Goal: Transaction & Acquisition: Purchase product/service

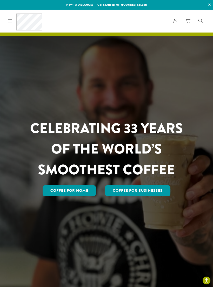
click at [175, 19] on icon at bounding box center [176, 21] width 4 height 4
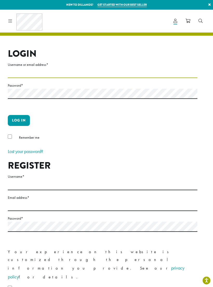
type input "**********"
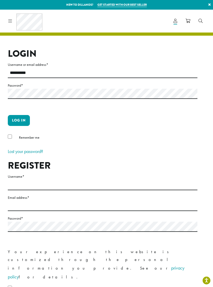
click at [19, 120] on button "Log in" at bounding box center [19, 120] width 22 height 11
click at [24, 118] on button "Log in" at bounding box center [19, 120] width 22 height 11
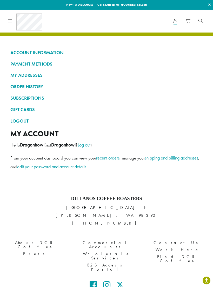
click at [25, 85] on link "ORDER HISTORY" at bounding box center [106, 86] width 192 height 9
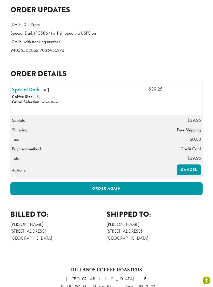
scroll to position [152, 0]
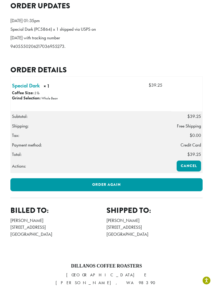
click at [157, 180] on link "Order again" at bounding box center [106, 184] width 192 height 13
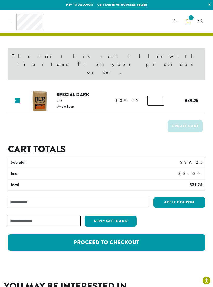
click at [160, 234] on link "Proceed to checkout" at bounding box center [106, 242] width 197 height 16
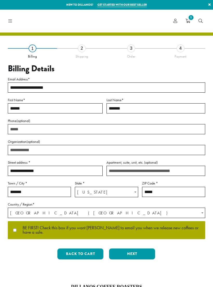
select select "**"
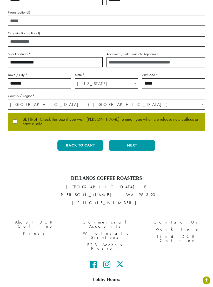
scroll to position [109, 0]
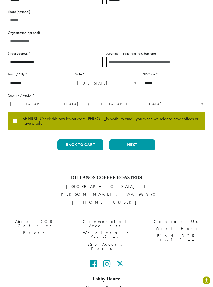
click at [134, 143] on button "Next" at bounding box center [132, 145] width 46 height 11
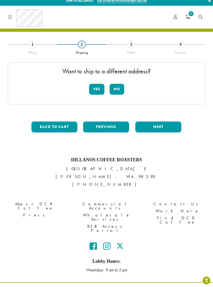
scroll to position [4, 0]
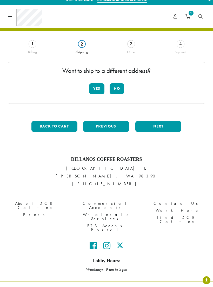
click at [118, 89] on button "No" at bounding box center [117, 88] width 15 height 11
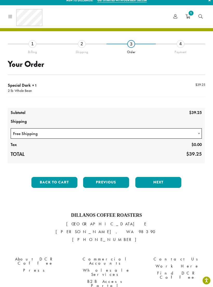
click at [160, 182] on button "Next" at bounding box center [158, 182] width 46 height 11
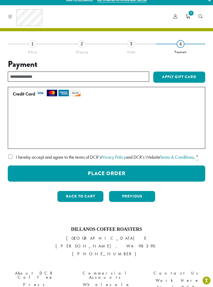
click at [162, 180] on button "Place Order" at bounding box center [106, 173] width 197 height 16
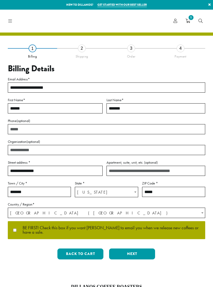
select select "**"
click at [189, 22] on icon "1" at bounding box center [188, 21] width 5 height 4
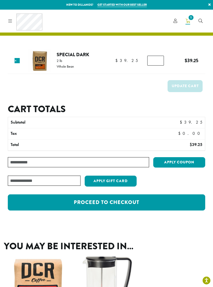
click at [131, 203] on link "Proceed to checkout" at bounding box center [106, 202] width 197 height 16
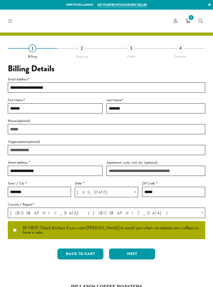
select select "**"
click at [137, 253] on button "Next" at bounding box center [132, 253] width 46 height 11
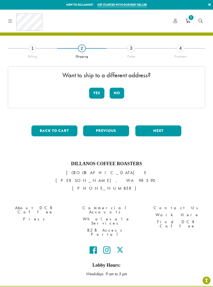
click at [118, 94] on button "No" at bounding box center [117, 93] width 15 height 11
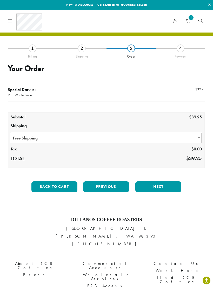
click at [163, 185] on button "Next" at bounding box center [158, 186] width 46 height 11
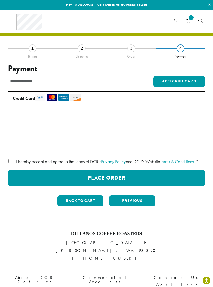
click at [208, 9] on link "×" at bounding box center [209, 4] width 7 height 9
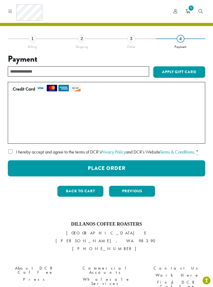
click at [114, 176] on button "Place Order" at bounding box center [106, 168] width 197 height 16
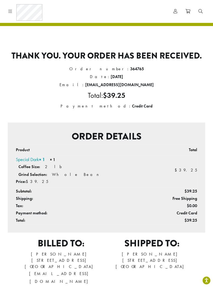
click at [176, 10] on icon at bounding box center [176, 11] width 4 height 4
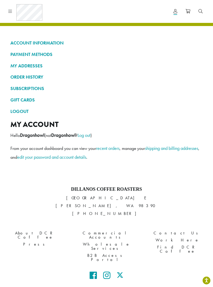
click at [19, 109] on link "LOGOUT" at bounding box center [106, 111] width 192 height 9
